Goal: Information Seeking & Learning: Learn about a topic

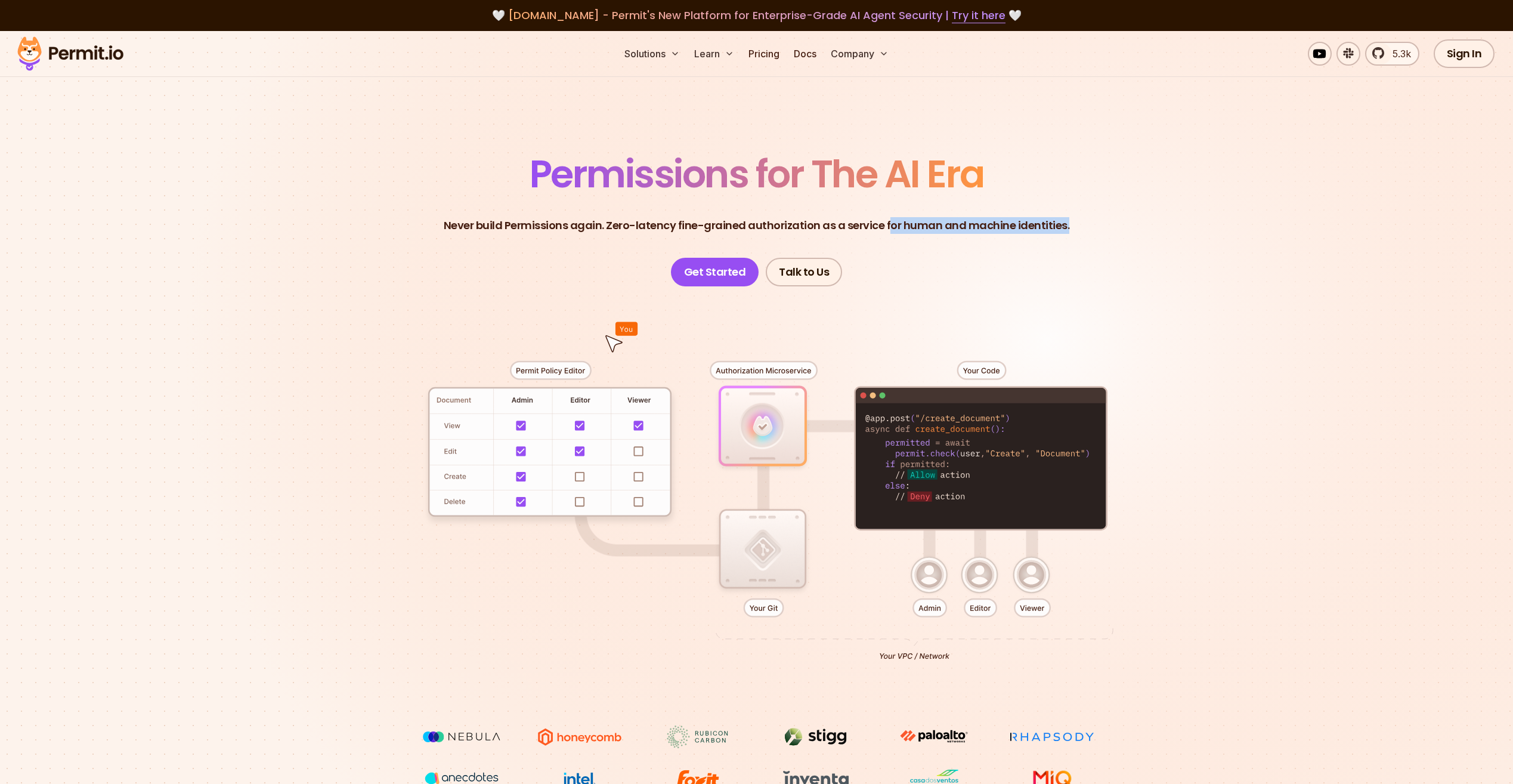
drag, startPoint x: 890, startPoint y: 223, endPoint x: 1064, endPoint y: 219, distance: 174.0
click at [1064, 219] on header "Permissions for The AI Era Never build Permissions again. Zero-latency fine-gra…" at bounding box center [757, 220] width 835 height 131
drag, startPoint x: 1062, startPoint y: 219, endPoint x: 1023, endPoint y: 239, distance: 43.8
click at [1023, 239] on header "Permissions for The AI Era Never build Permissions again. Zero-latency fine-gra…" at bounding box center [757, 220] width 835 height 131
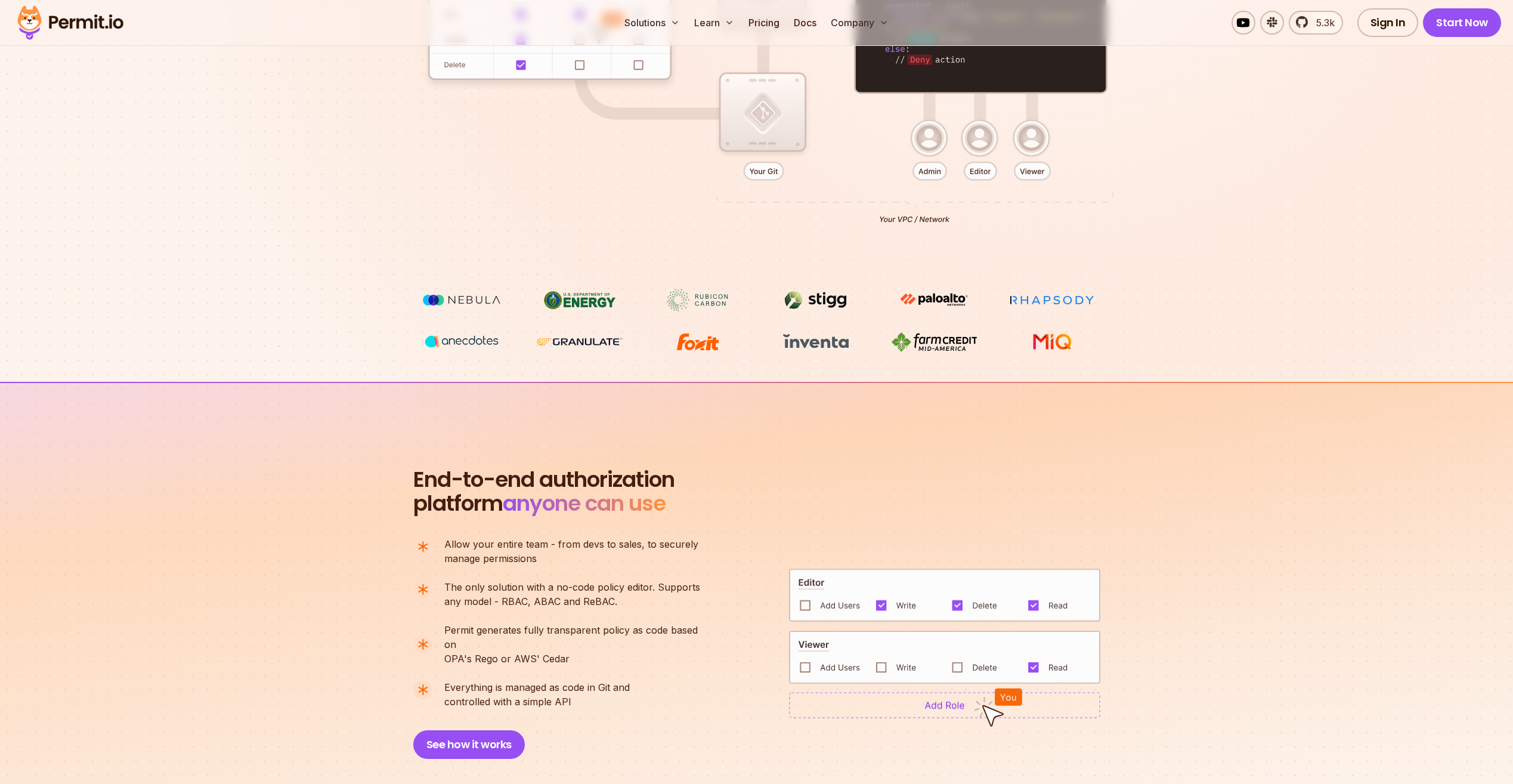
scroll to position [597, 0]
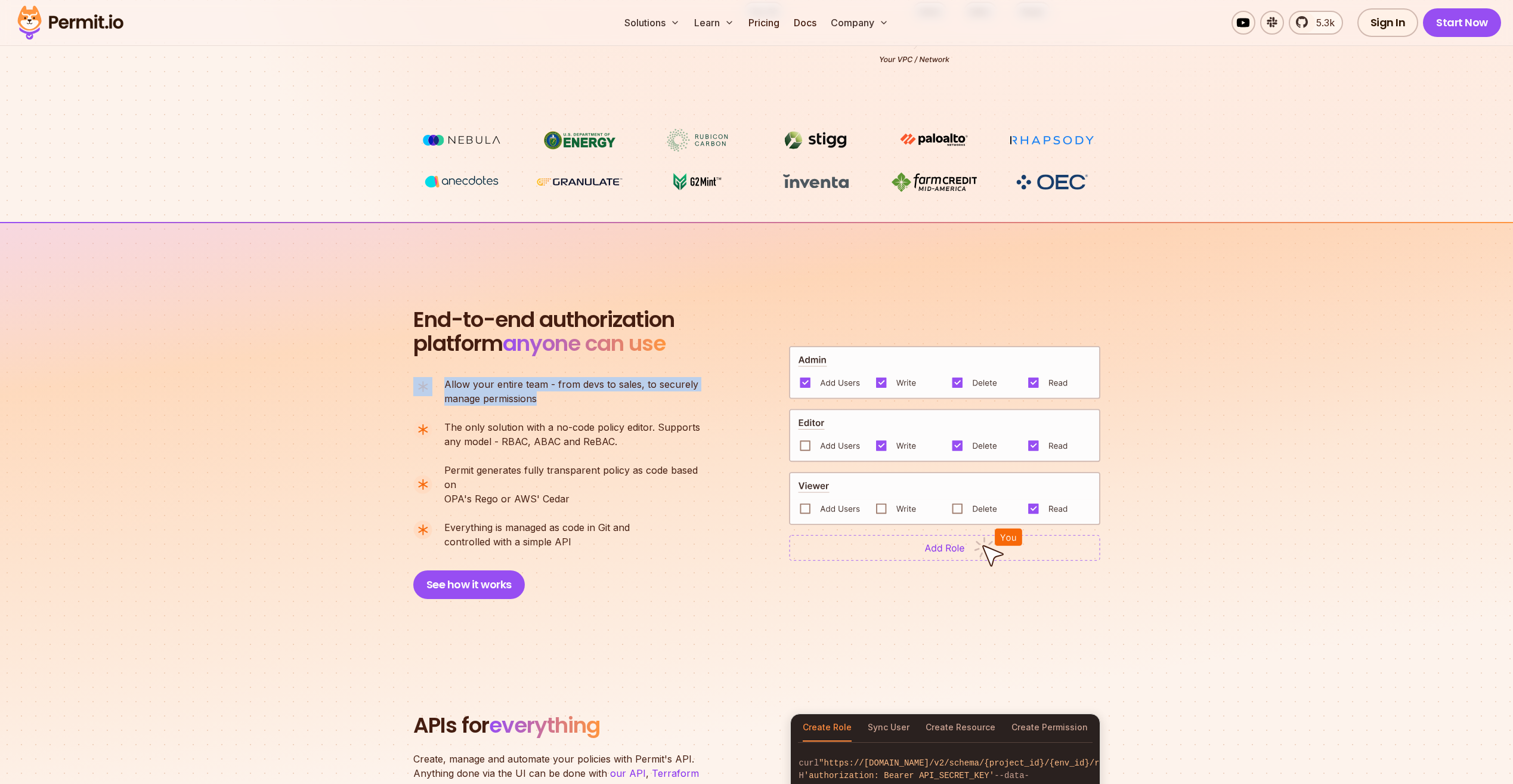
drag, startPoint x: 539, startPoint y: 401, endPoint x: 431, endPoint y: 381, distance: 109.8
click at [431, 381] on li "Allow your entire team - from devs to sales, to securely manage permissions" at bounding box center [562, 391] width 297 height 28
drag, startPoint x: 431, startPoint y: 381, endPoint x: 629, endPoint y: 462, distance: 213.9
click at [629, 463] on span "Permit generates fully transparent policy as code based on" at bounding box center [577, 477] width 266 height 28
drag, startPoint x: 602, startPoint y: 442, endPoint x: 418, endPoint y: 382, distance: 193.5
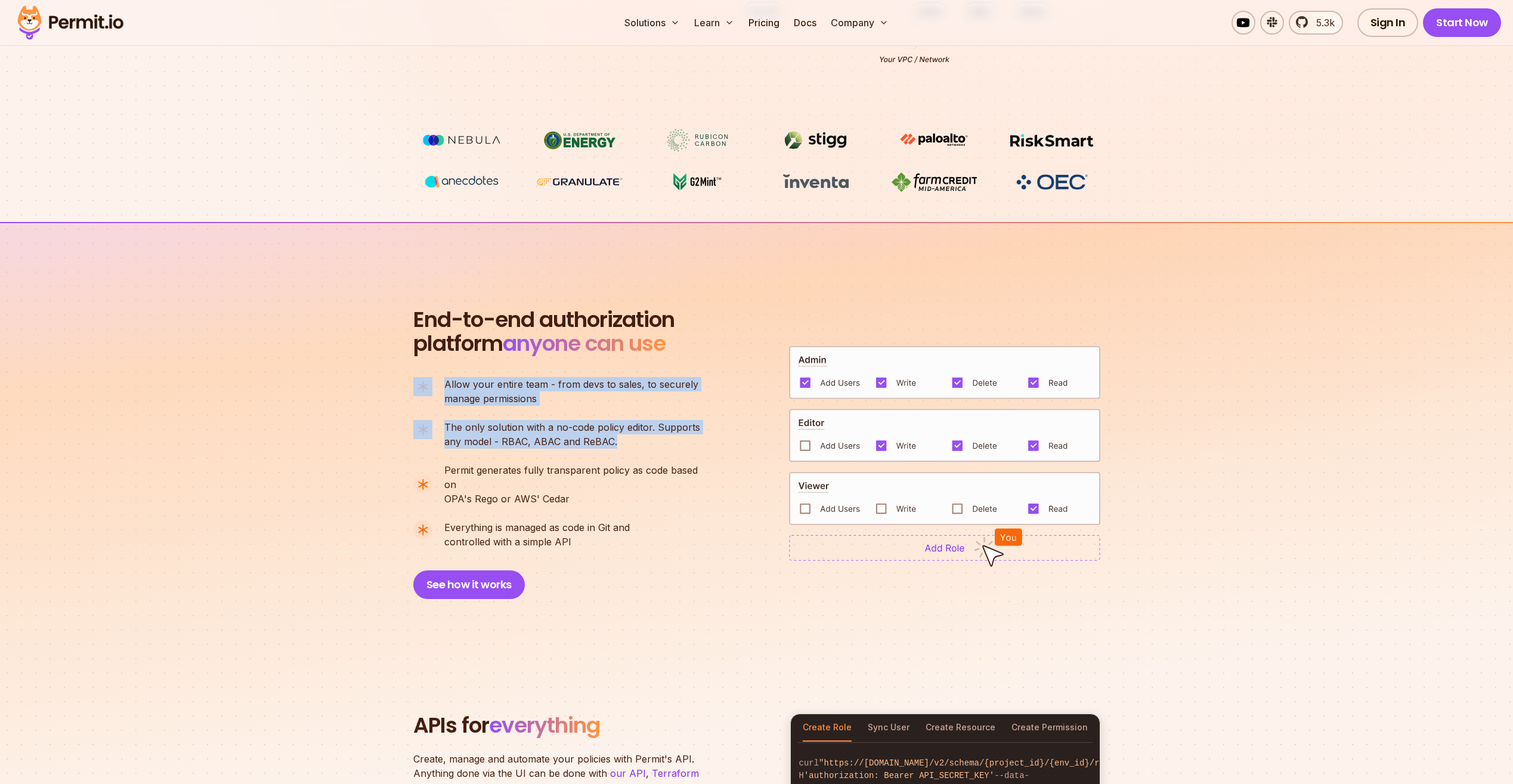
click at [418, 382] on ul "Allow your entire team - from devs to sales, to securely manage permissions The…" at bounding box center [562, 462] width 297 height 172
drag, startPoint x: 418, startPoint y: 382, endPoint x: 575, endPoint y: 448, distance: 170.3
click at [575, 448] on ul "Allow your entire team - from devs to sales, to securely manage permissions The…" at bounding box center [562, 462] width 297 height 172
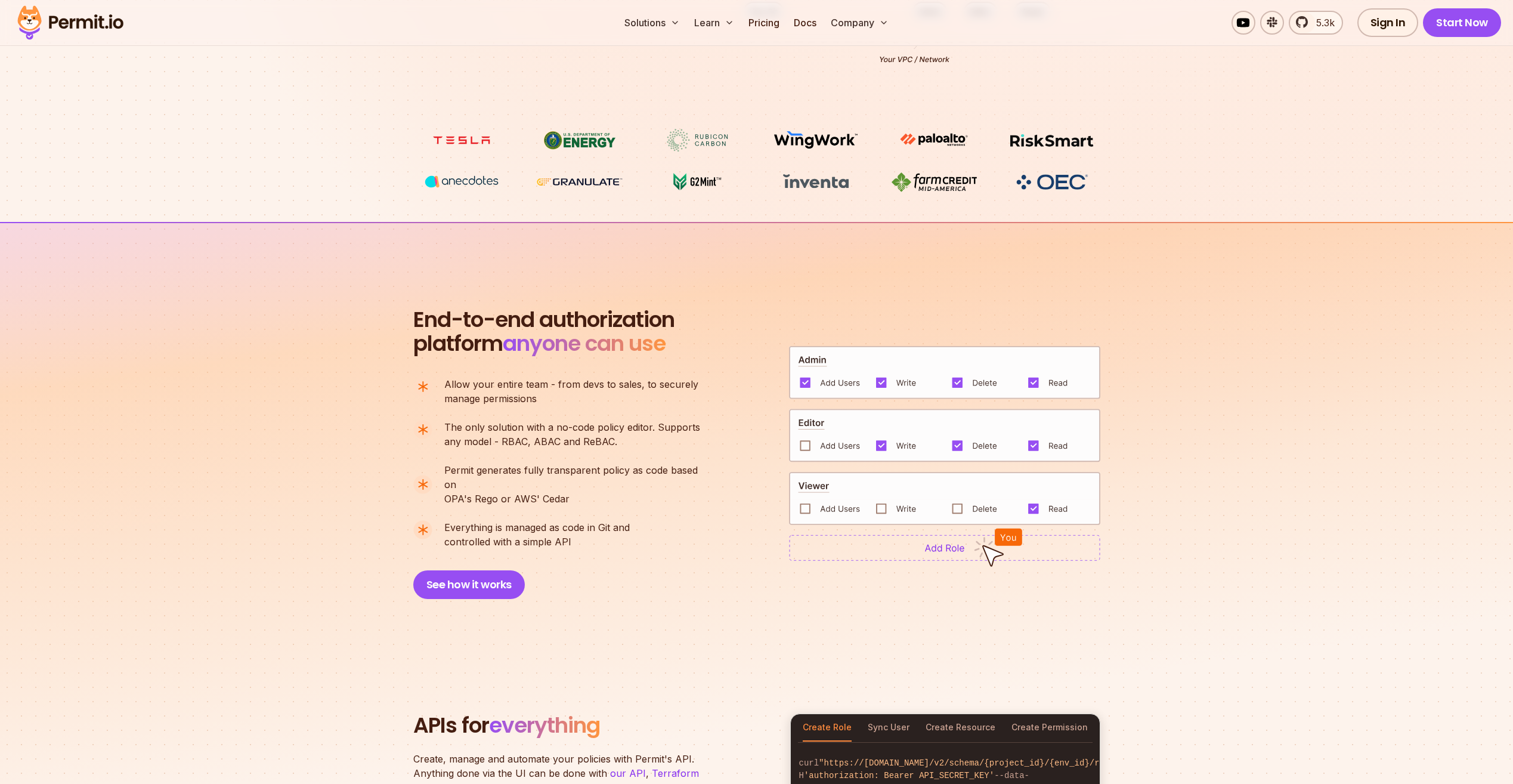
drag, startPoint x: 580, startPoint y: 528, endPoint x: 636, endPoint y: 530, distance: 56.0
click at [645, 532] on li "Everything is managed as code in Git and controlled with a simple API" at bounding box center [562, 534] width 297 height 28
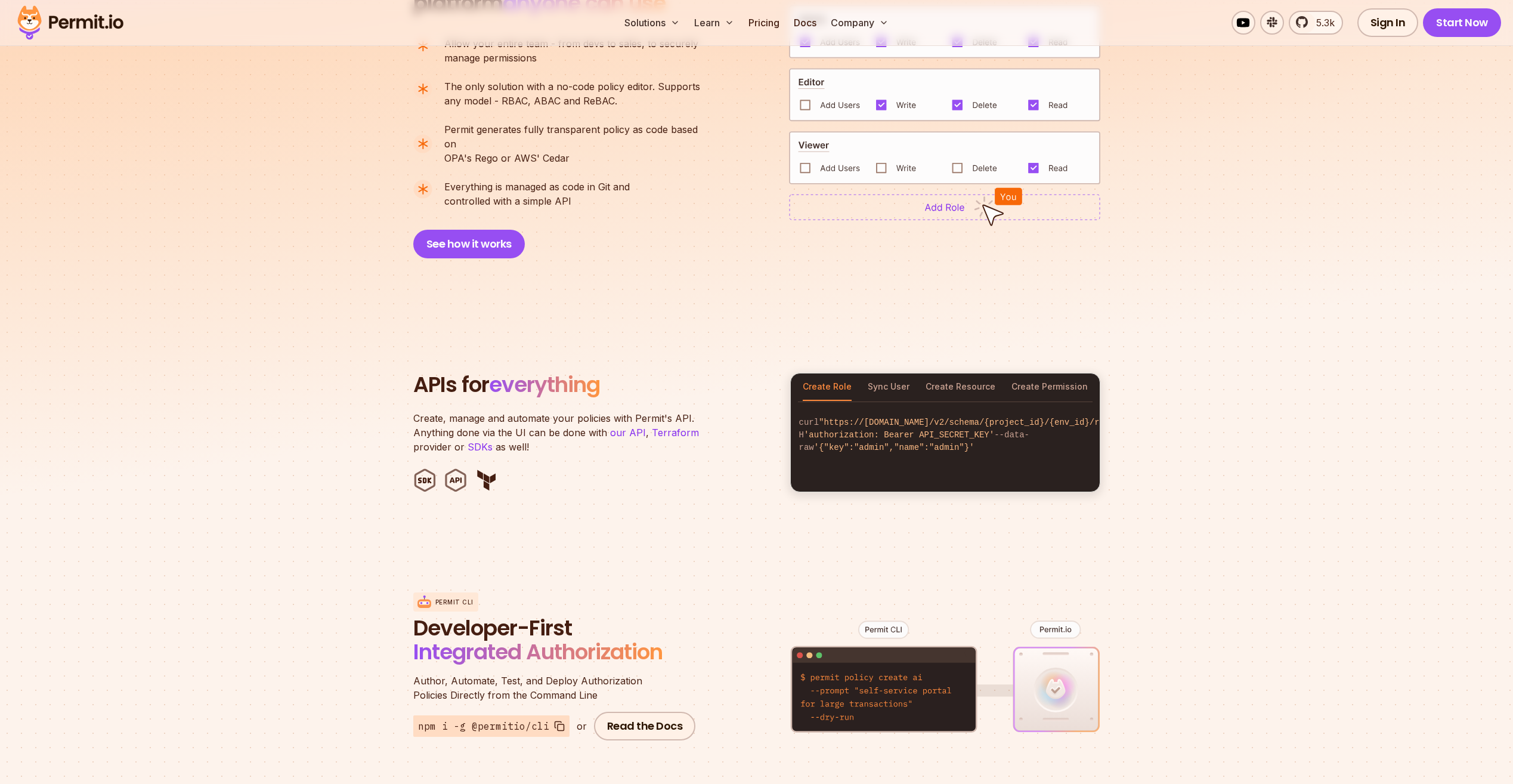
scroll to position [954, 0]
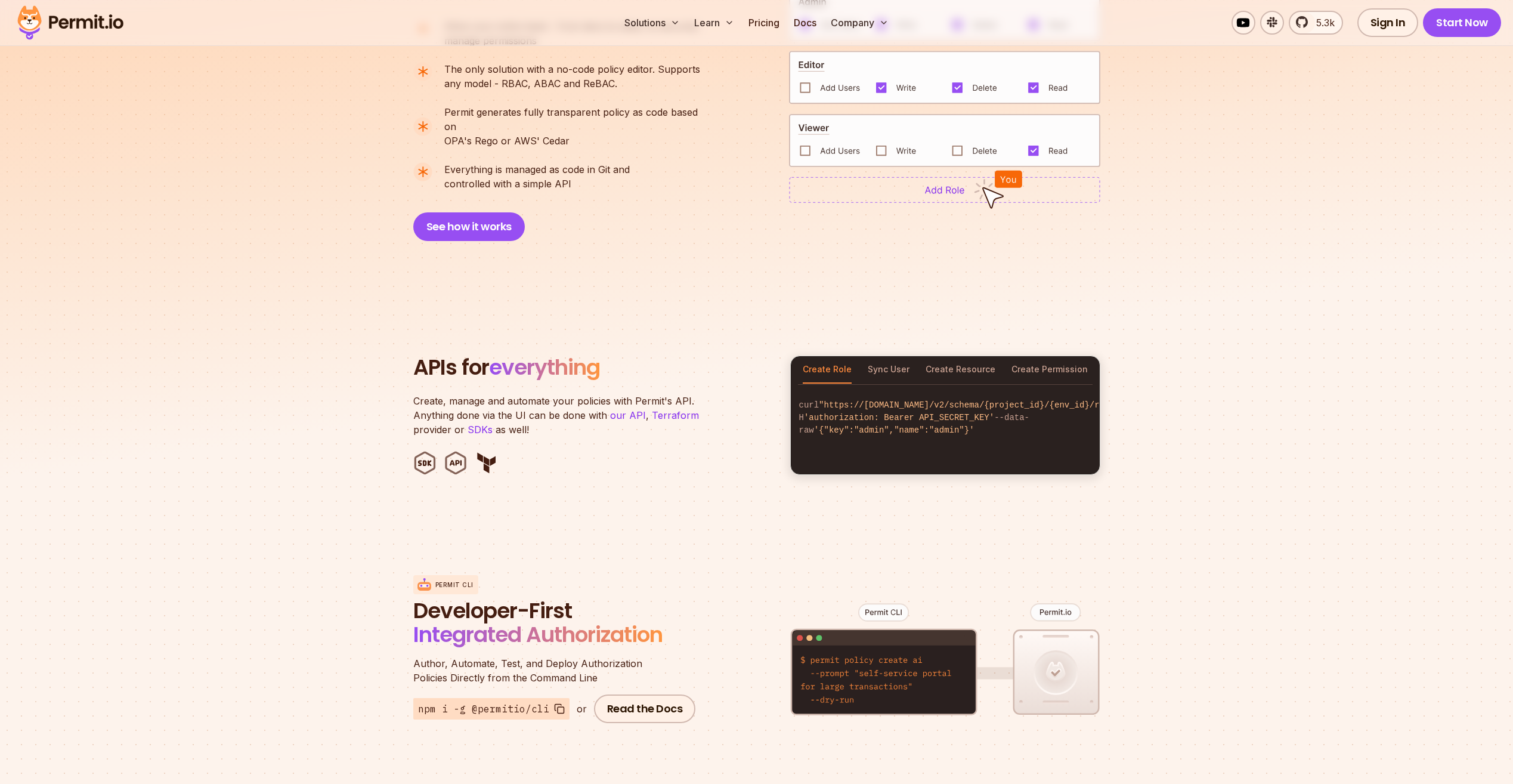
click at [536, 419] on p "Create, manage and automate your policies with Permit's API. Anything done via …" at bounding box center [562, 414] width 298 height 43
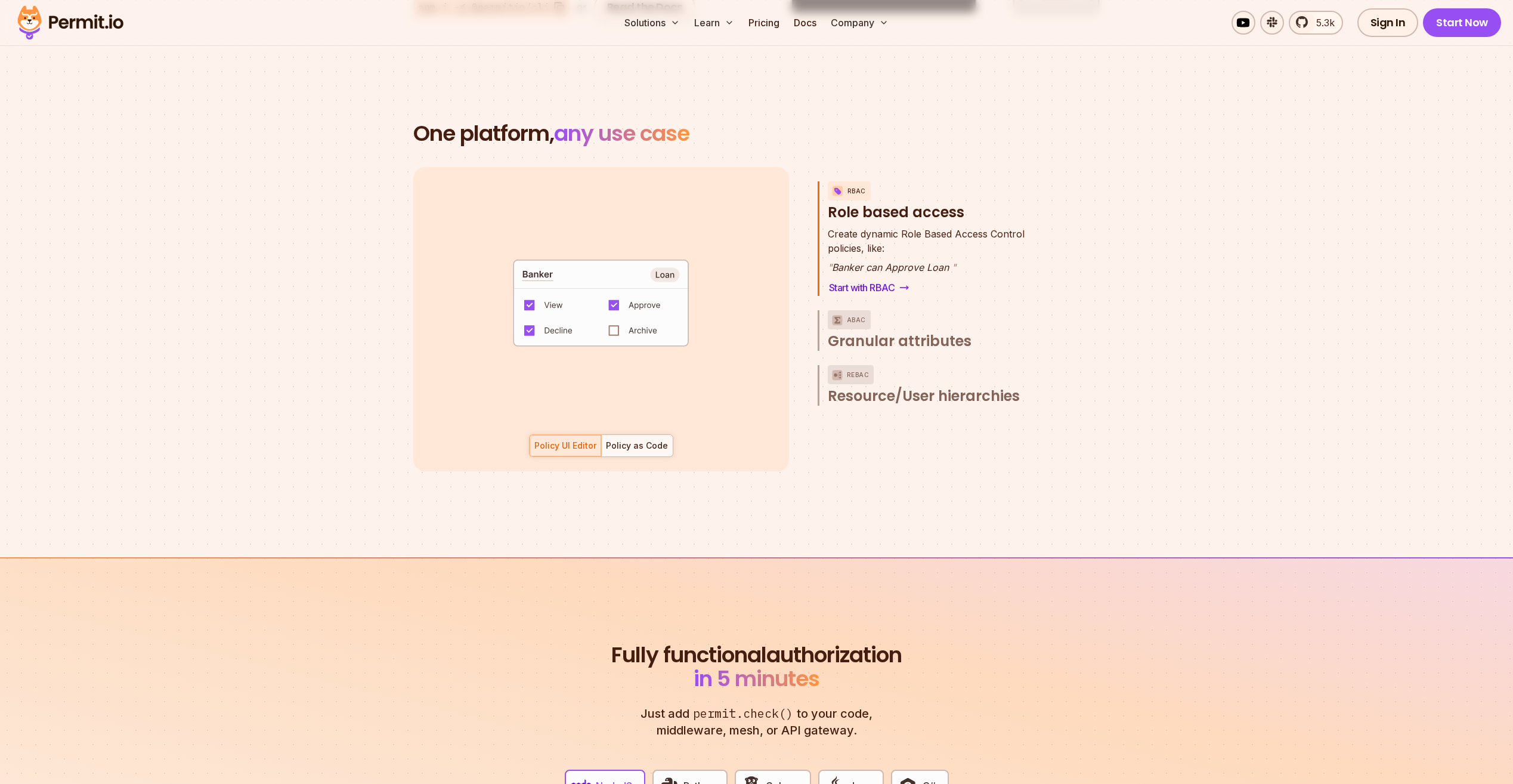
scroll to position [1789, 0]
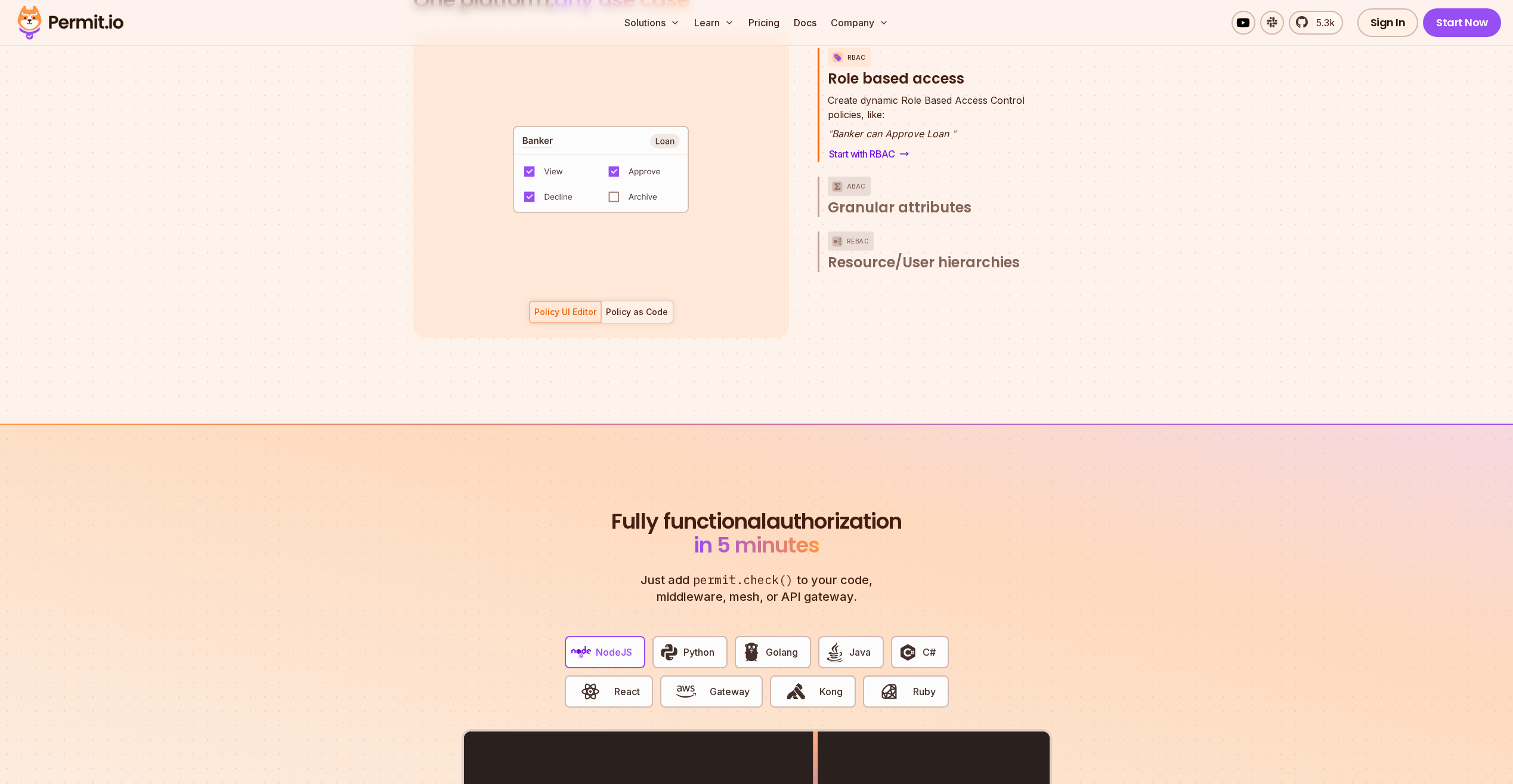
click at [628, 306] on div "Policy as Code" at bounding box center [637, 312] width 62 height 12
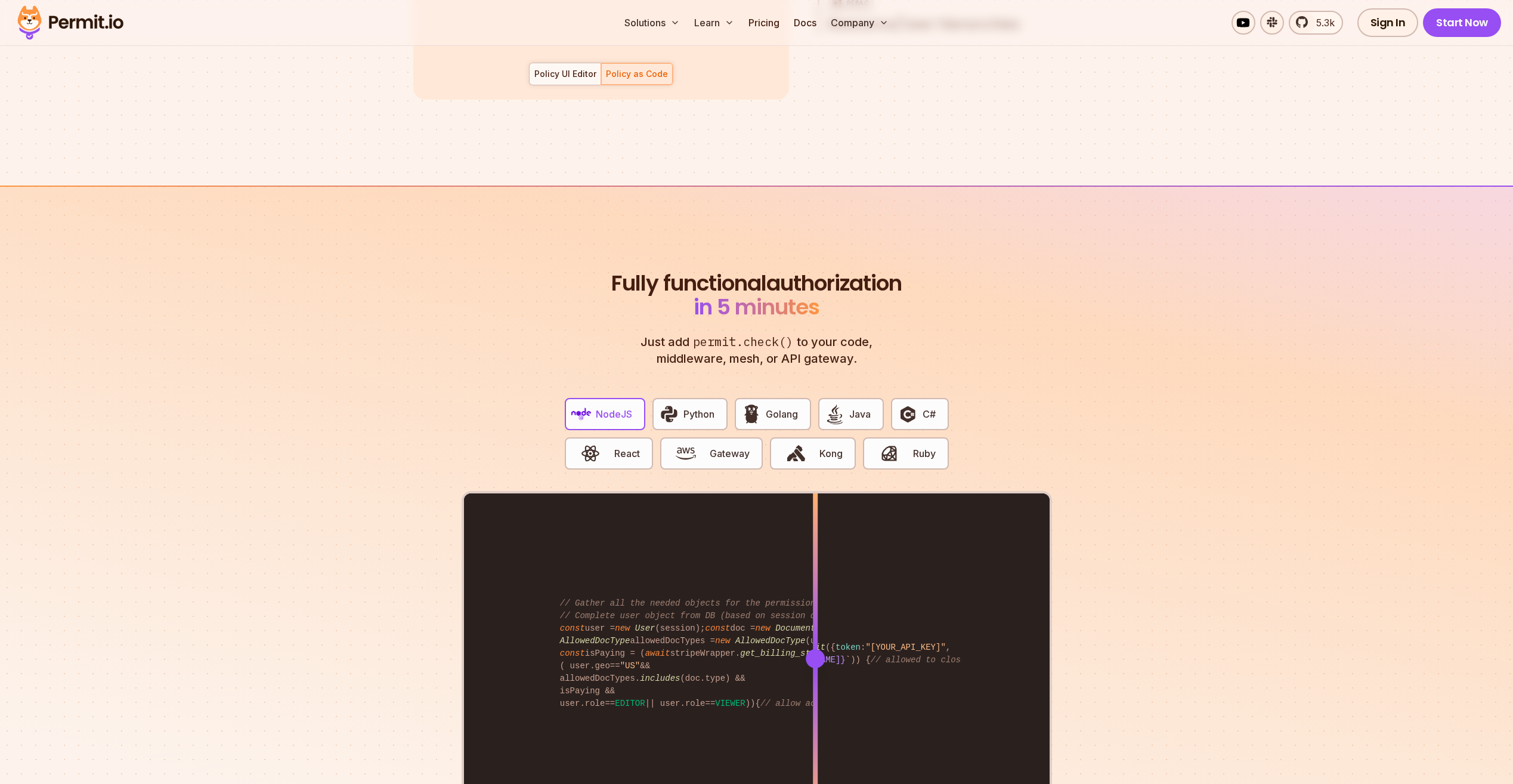
scroll to position [2027, 0]
click at [622, 448] on button "React" at bounding box center [608, 453] width 88 height 32
click at [614, 408] on button "NodeJS" at bounding box center [605, 413] width 80 height 32
click at [612, 437] on button "React" at bounding box center [608, 453] width 88 height 32
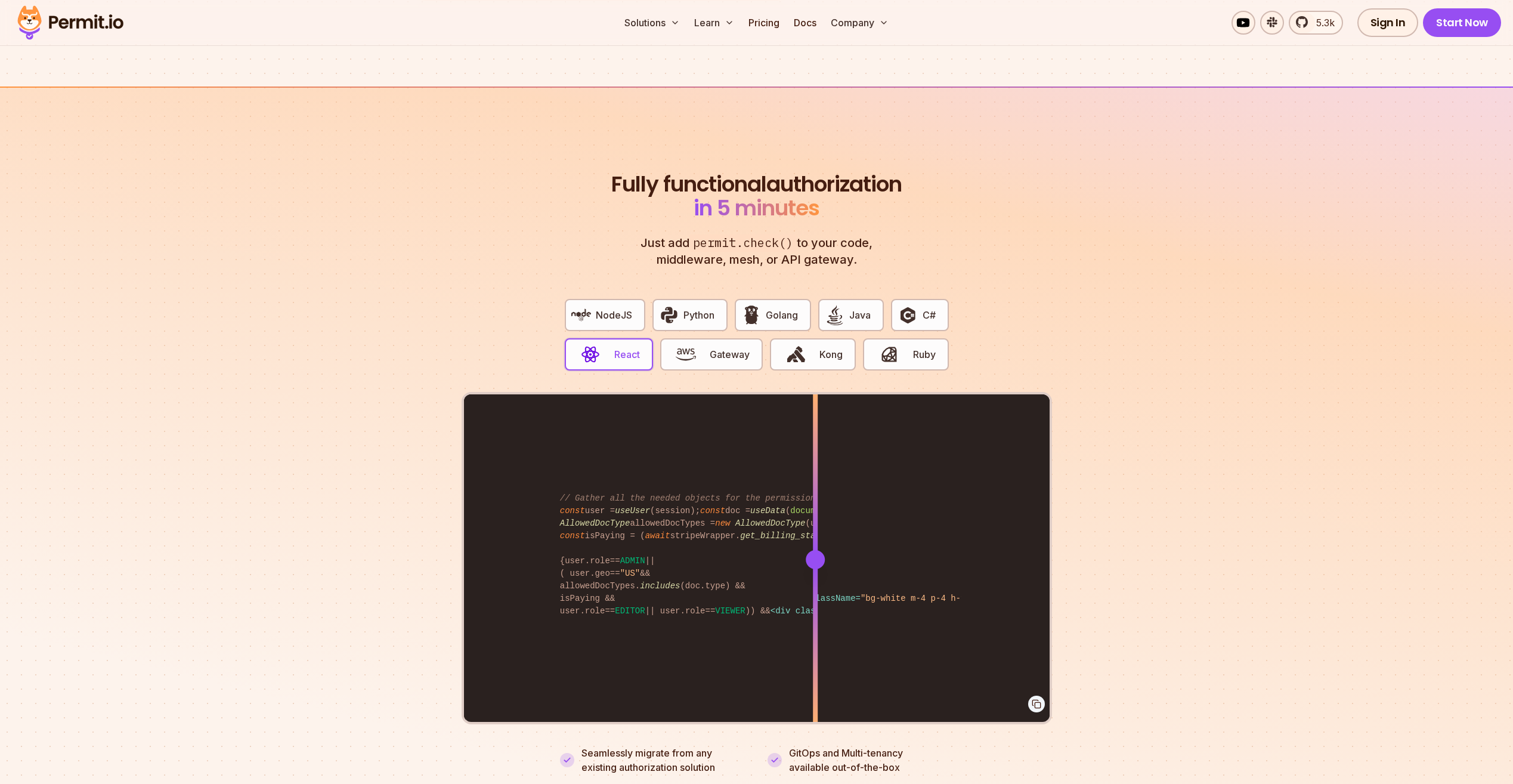
scroll to position [2147, 0]
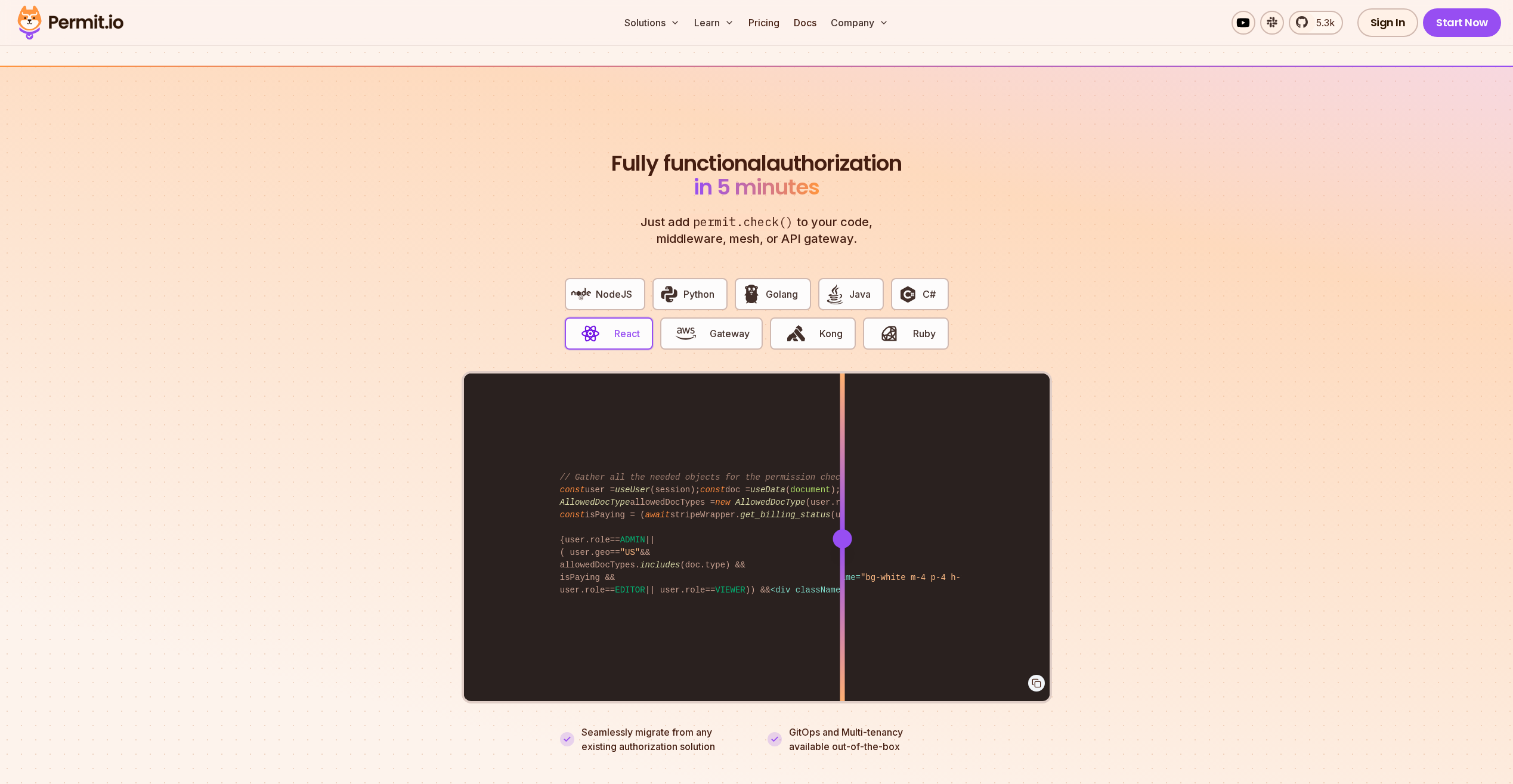
drag, startPoint x: 815, startPoint y: 515, endPoint x: 842, endPoint y: 541, distance: 37.5
click at [842, 541] on div at bounding box center [843, 537] width 5 height 329
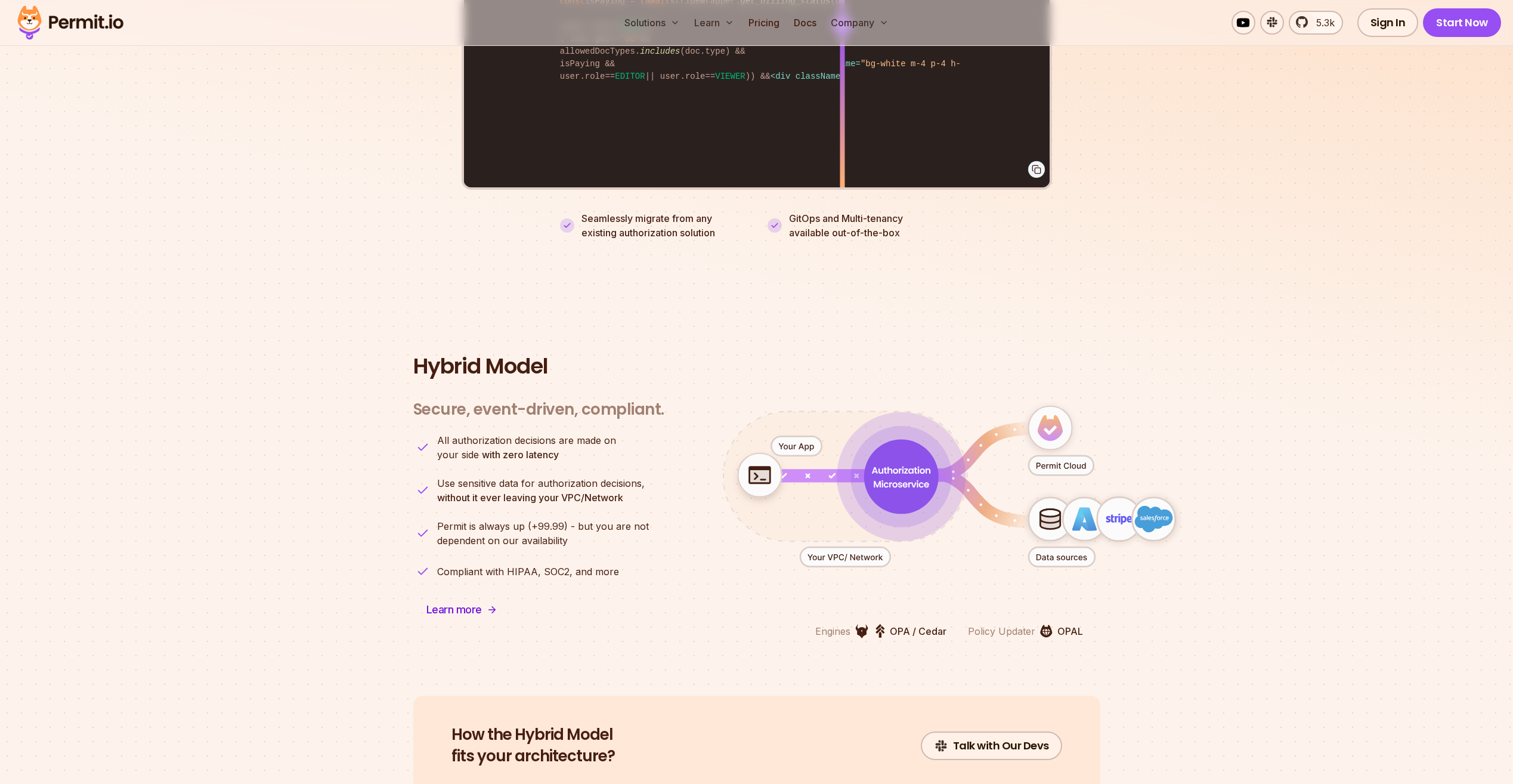
scroll to position [2683, 0]
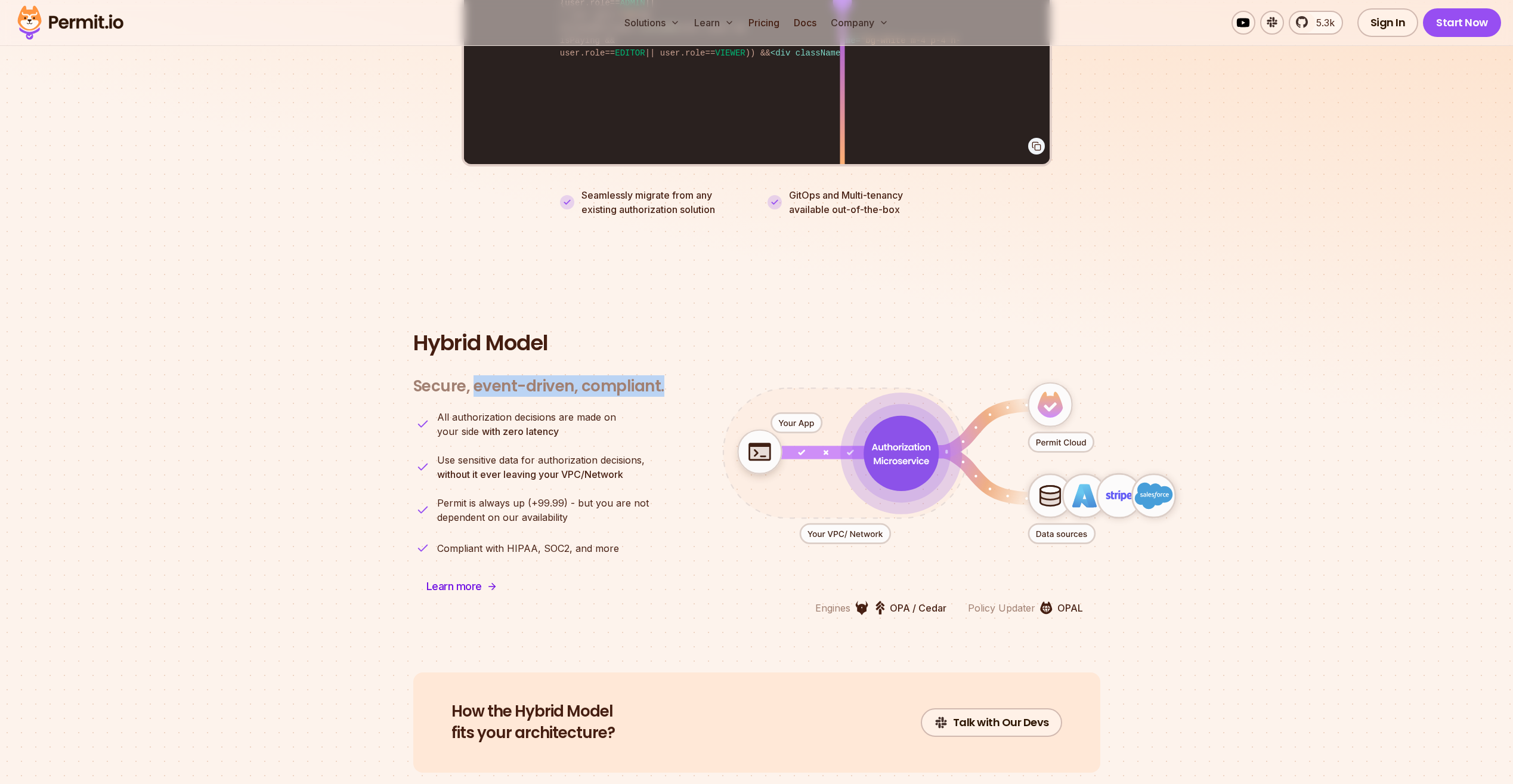
drag, startPoint x: 474, startPoint y: 374, endPoint x: 662, endPoint y: 367, distance: 188.1
click at [662, 377] on h3 "Secure, event-driven, compliant." at bounding box center [539, 387] width 251 height 20
drag, startPoint x: 662, startPoint y: 367, endPoint x: 545, endPoint y: 403, distance: 122.4
click at [545, 410] on span "All authorization decisions are made on" at bounding box center [526, 417] width 179 height 14
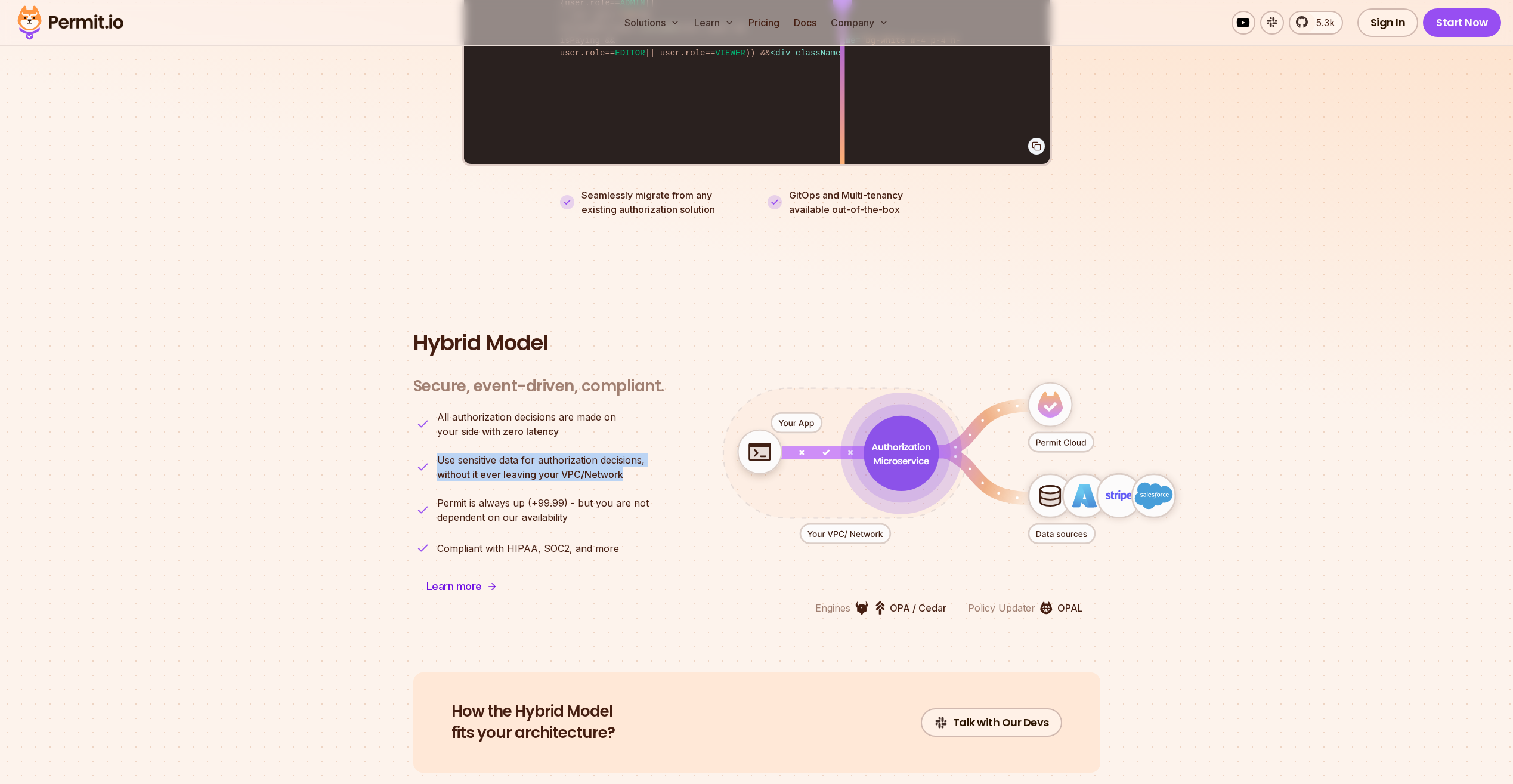
drag, startPoint x: 562, startPoint y: 420, endPoint x: 634, endPoint y: 464, distance: 84.4
click at [634, 464] on ul "All authorization decisions are made on your side with zero latency Use sensiti…" at bounding box center [539, 484] width 251 height 148
drag, startPoint x: 634, startPoint y: 464, endPoint x: 597, endPoint y: 494, distance: 47.6
click at [598, 495] on span "Permit is always up (+99.99) - but you are not" at bounding box center [542, 502] width 212 height 14
drag, startPoint x: 576, startPoint y: 500, endPoint x: 577, endPoint y: 516, distance: 16.0
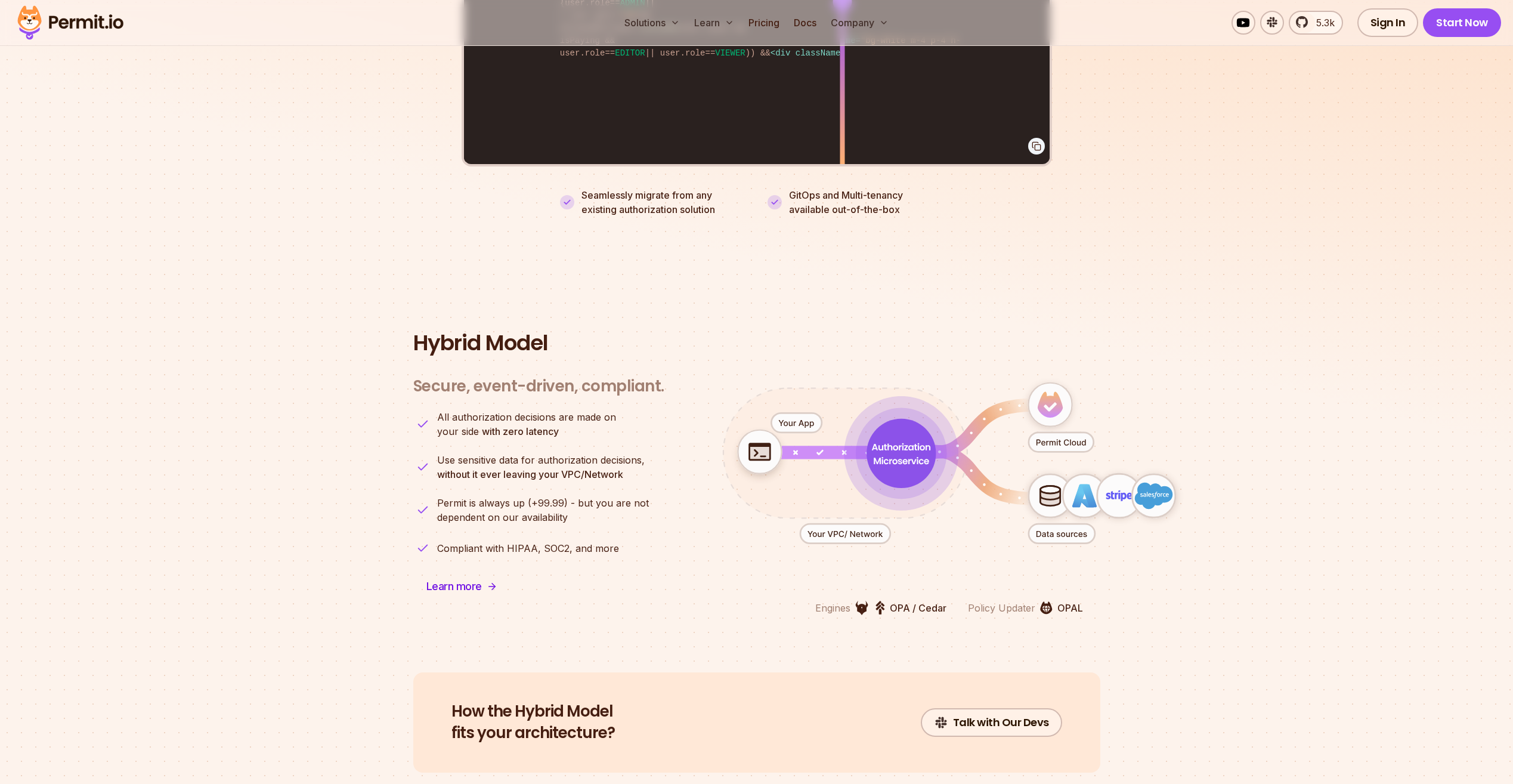
click at [577, 516] on ul "All authorization decisions are made on your side with zero latency Use sensiti…" at bounding box center [539, 484] width 251 height 148
drag, startPoint x: 591, startPoint y: 534, endPoint x: 630, endPoint y: 530, distance: 39.2
click at [630, 530] on div "Secure, event-driven, compliant. Engines OPA / Cedar Policy Updater OPAL All au…" at bounding box center [539, 489] width 251 height 253
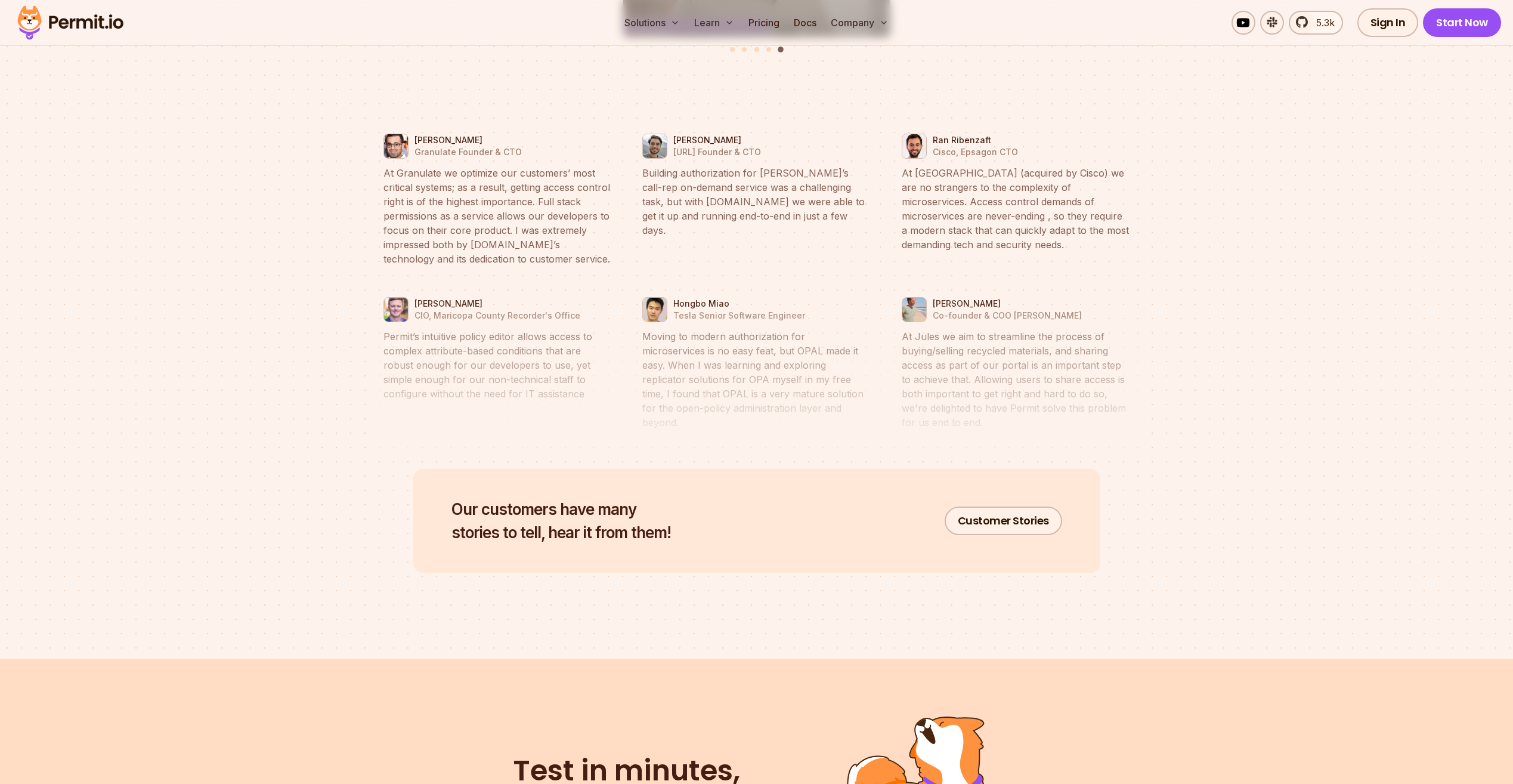
scroll to position [5904, 0]
